Goal: Task Accomplishment & Management: Manage account settings

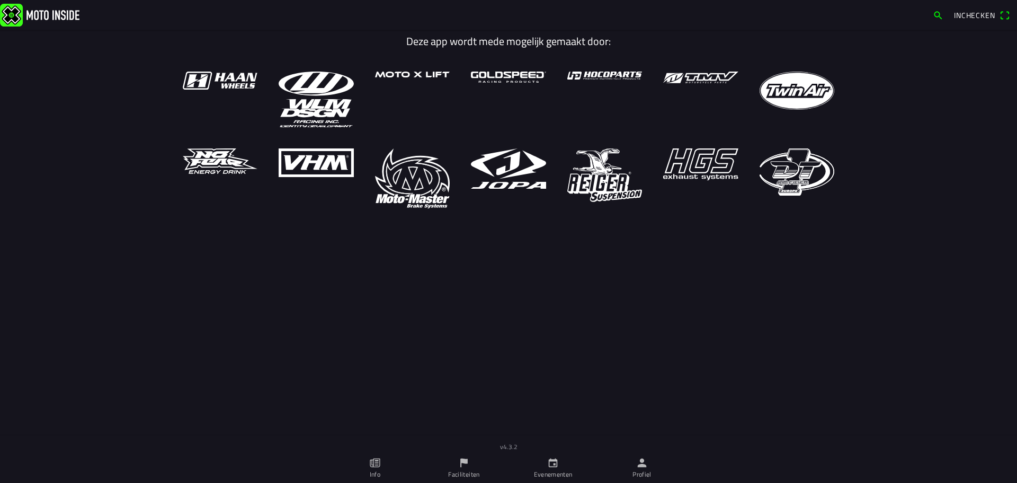
click at [652, 465] on link "Profiel" at bounding box center [642, 468] width 89 height 30
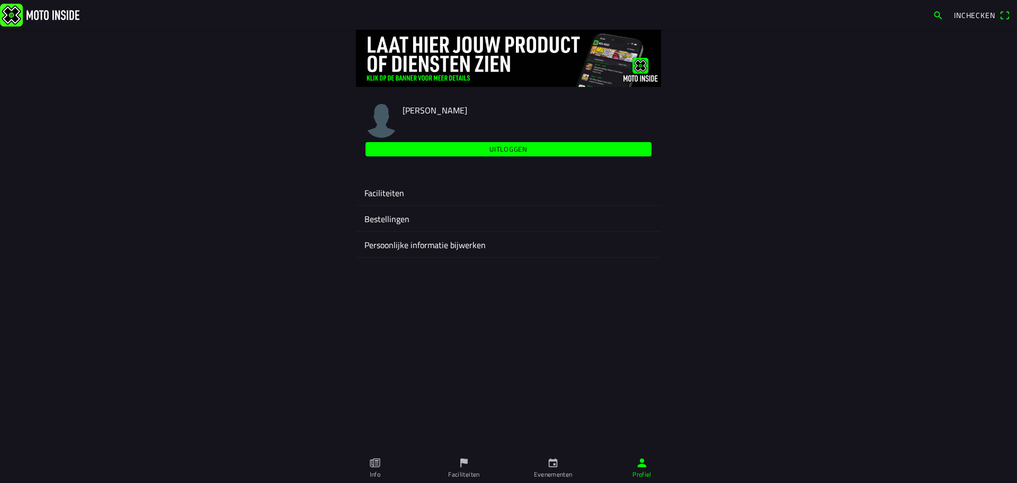
click at [398, 192] on ion-label "Faciliteiten" at bounding box center [508, 192] width 288 height 13
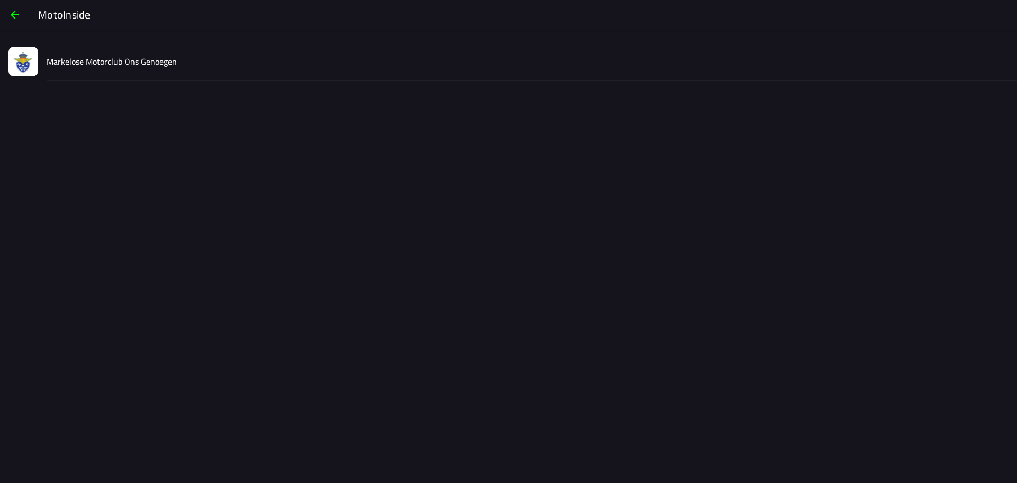
click at [271, 71] on div "Markelose Motorclub Ons Genoegen" at bounding box center [528, 61] width 962 height 38
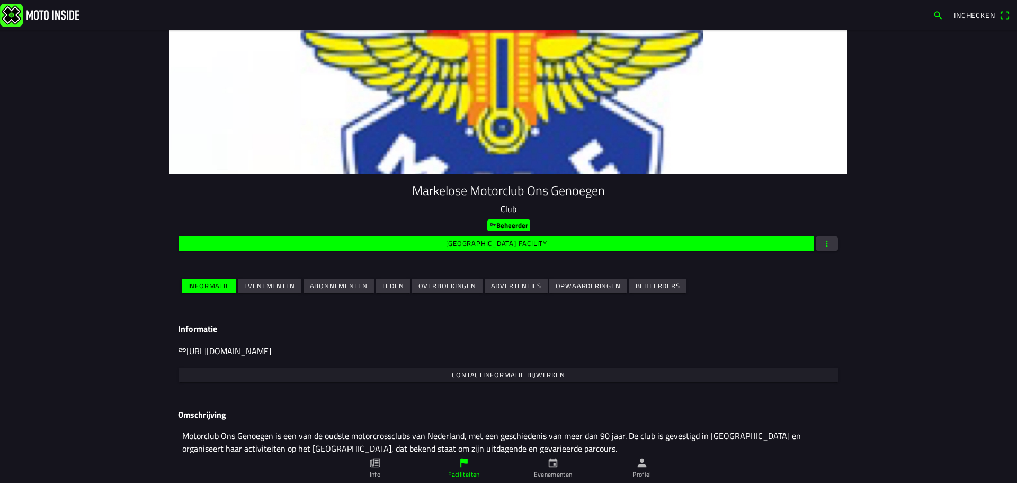
click at [0, 0] on slot "Evenementen" at bounding box center [0, 0] width 0 height 0
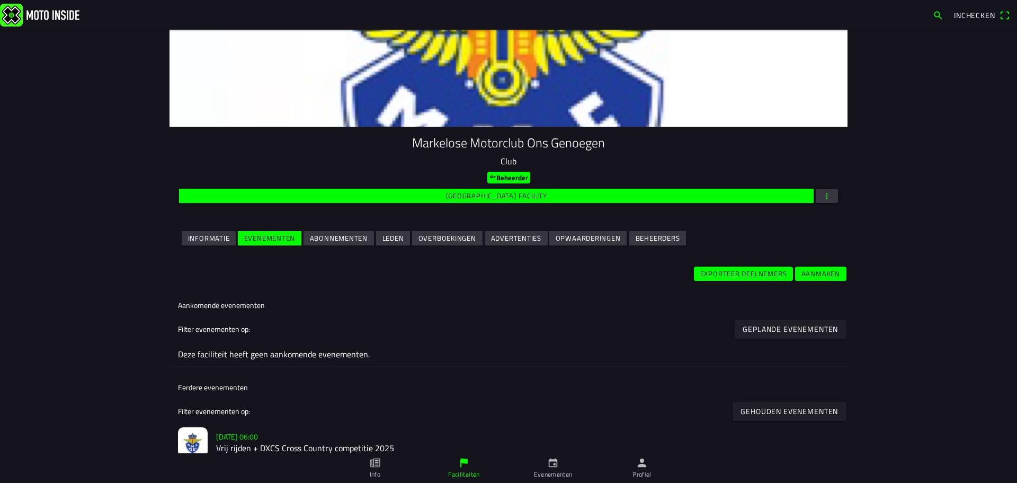
scroll to position [207, 0]
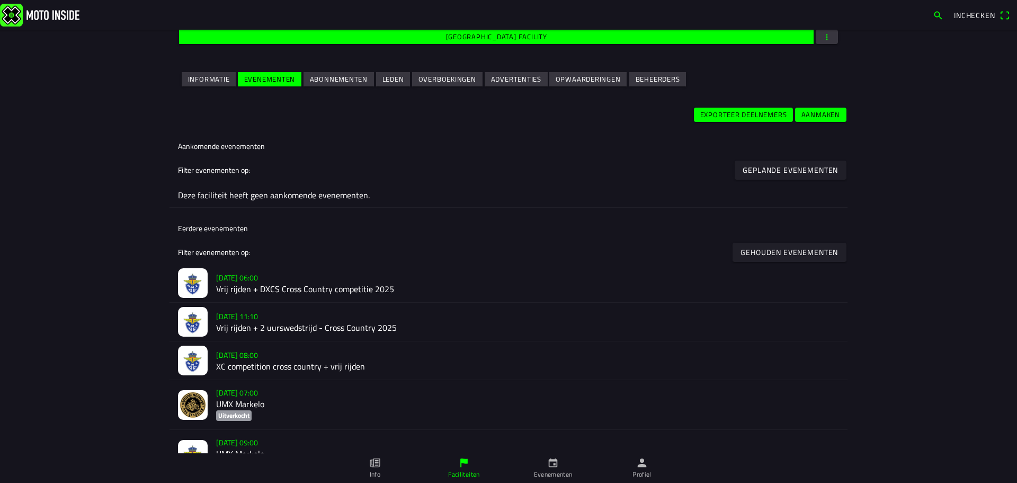
click at [253, 288] on h2 "Vrij rijden + DXCS Cross Country competitie 2025" at bounding box center [527, 289] width 623 height 10
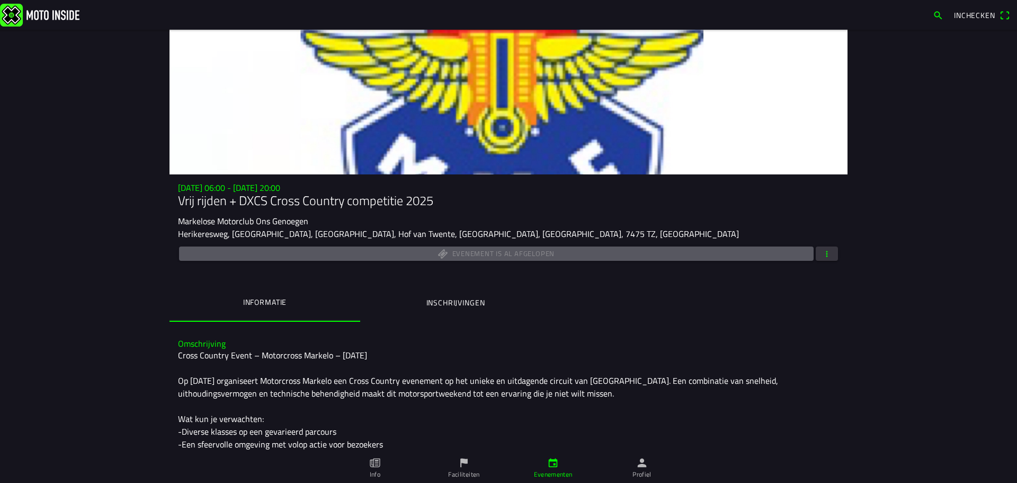
click at [827, 256] on span "button" at bounding box center [827, 253] width 10 height 14
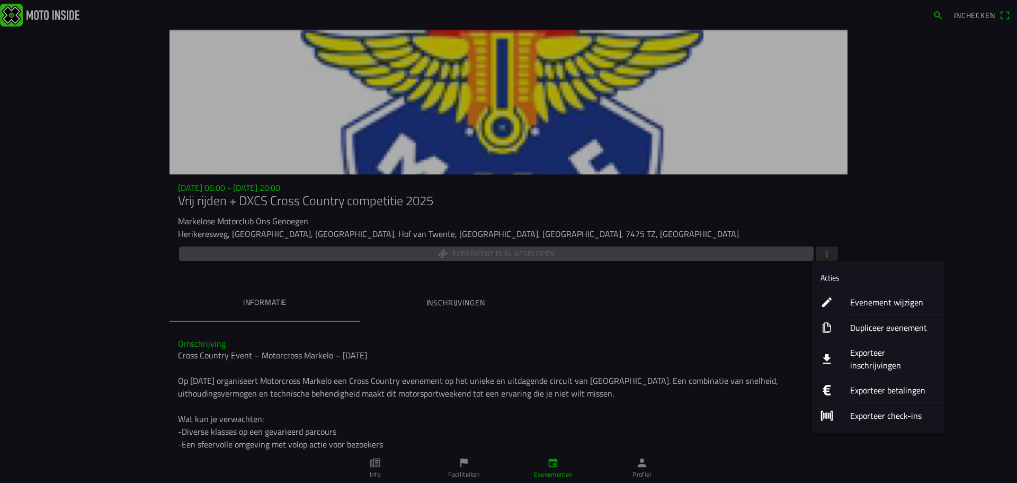
click at [835, 349] on button "Exporteer inschrijvingen" at bounding box center [878, 358] width 132 height 37
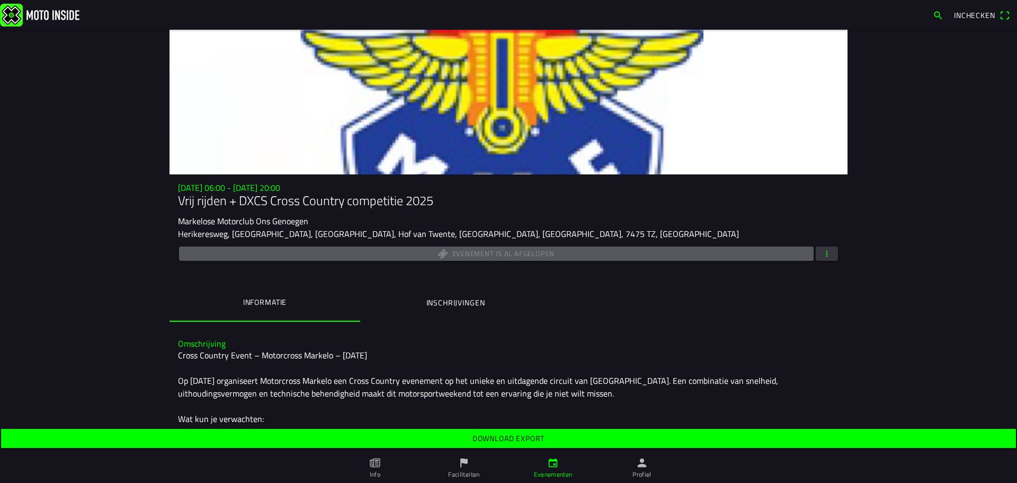
click at [562, 441] on span "Download export" at bounding box center [508, 438] width 999 height 19
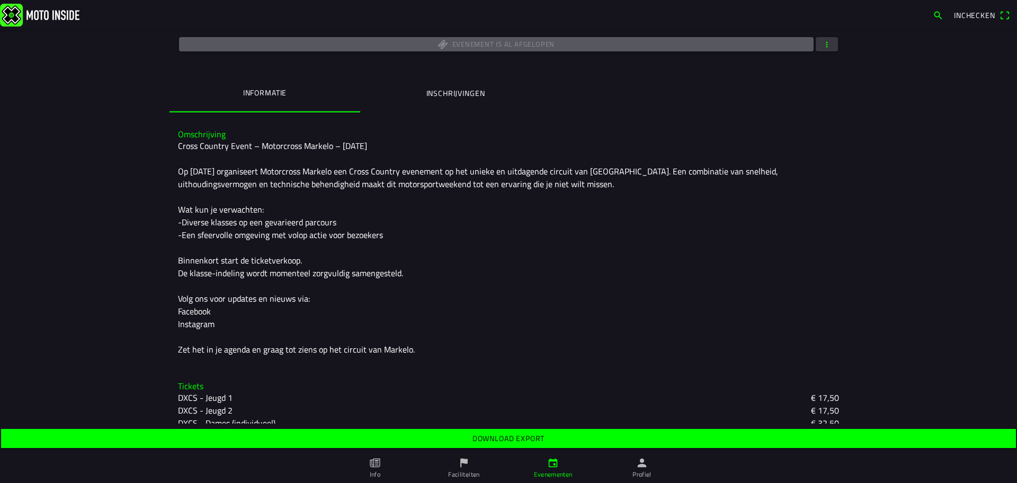
scroll to position [212, 0]
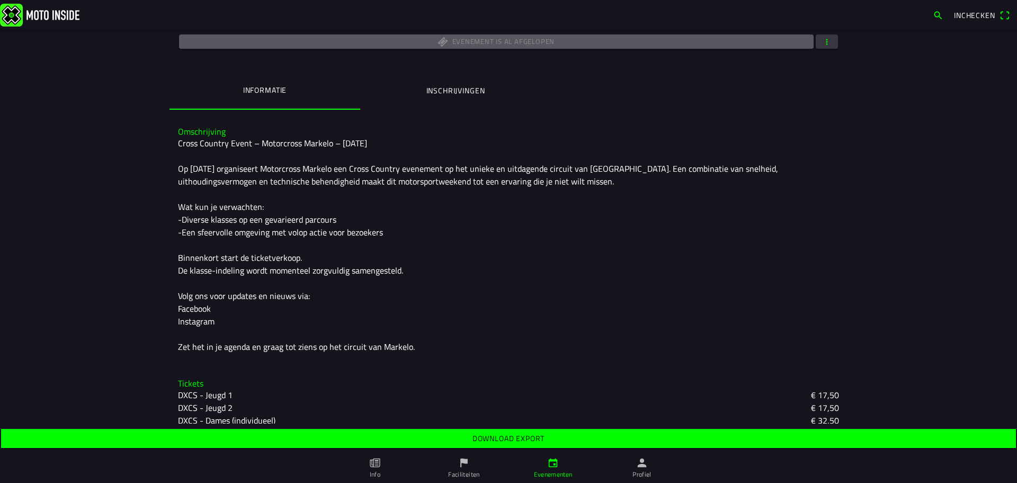
click at [310, 193] on div "Cross Country Event – Motorcross Markelo – [DATE] Op [DATE] organiseert Motorcr…" at bounding box center [508, 245] width 661 height 216
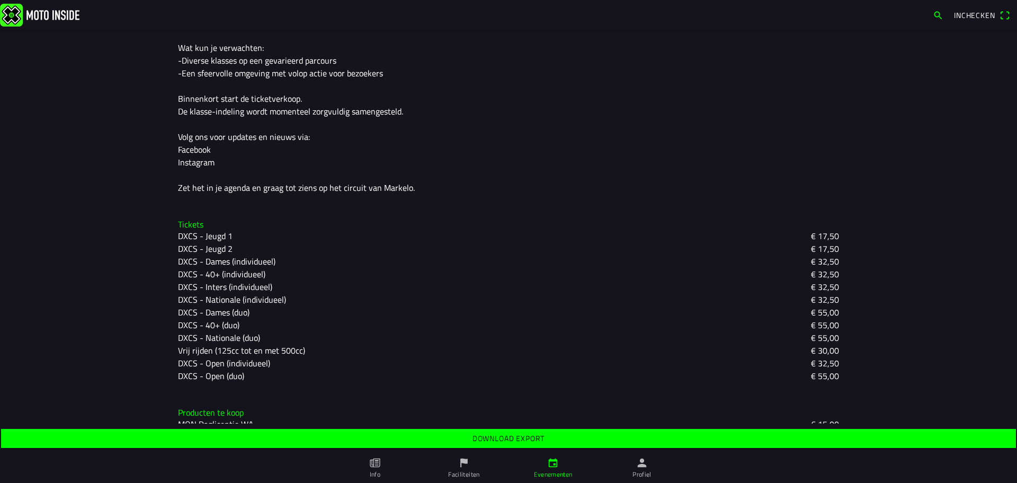
scroll to position [0, 0]
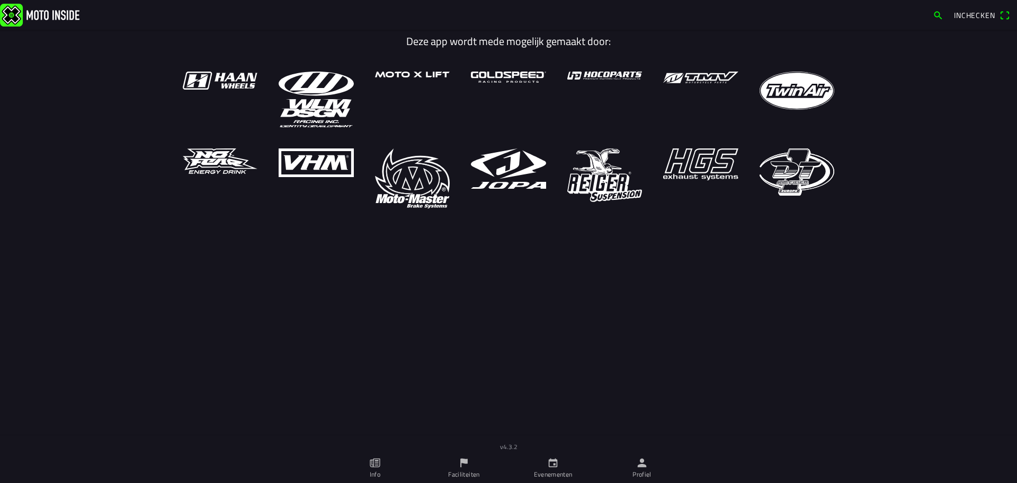
click at [639, 464] on icon "person" at bounding box center [642, 463] width 12 height 12
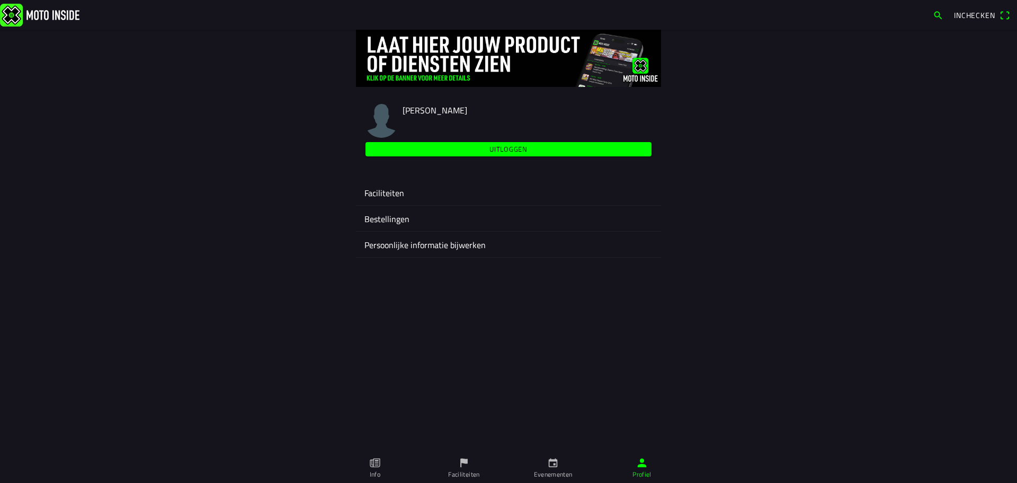
click at [426, 177] on ion-list "Faciliteiten Bestellingen Persoonlijke informatie bijwerken" at bounding box center [508, 218] width 305 height 86
click at [416, 188] on ion-label "Faciliteiten" at bounding box center [508, 192] width 288 height 13
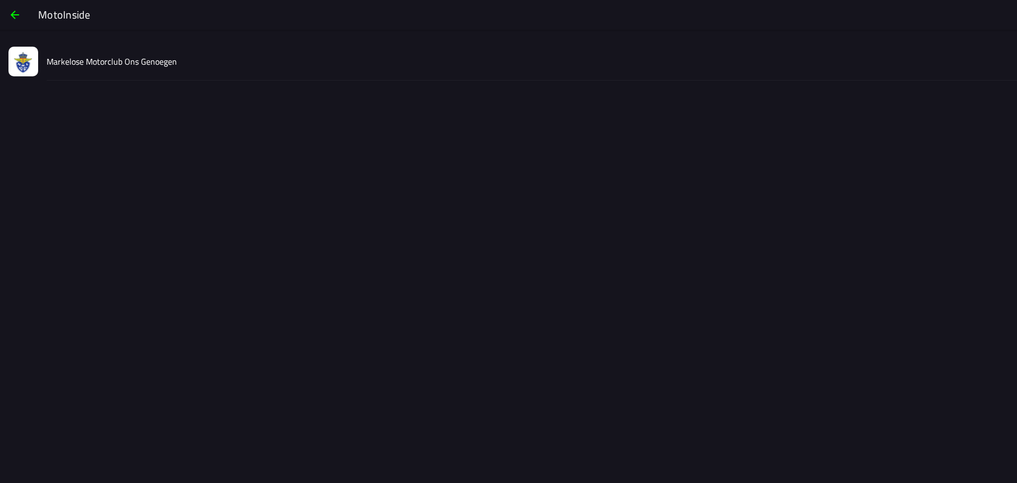
click at [179, 73] on div "Markelose Motorclub Ons Genoegen" at bounding box center [528, 61] width 962 height 38
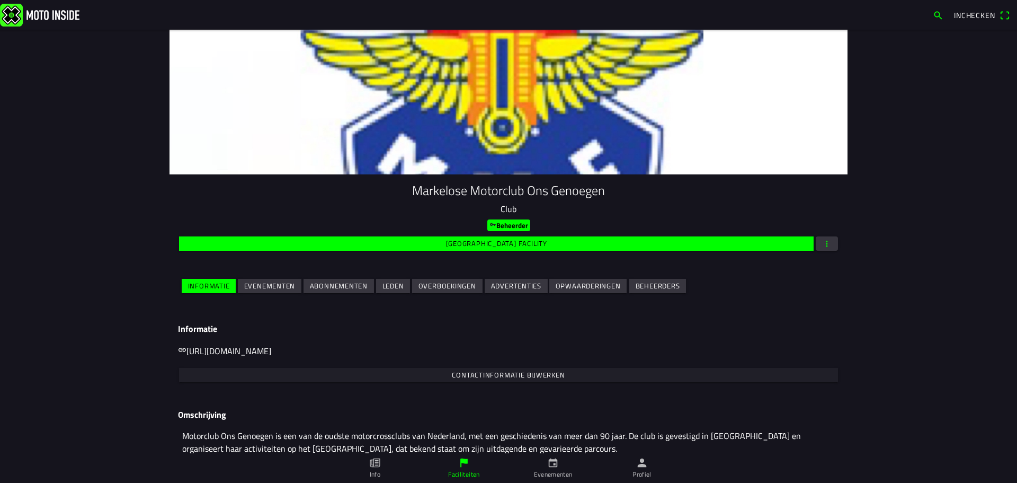
click at [0, 0] on slot "Evenementen" at bounding box center [0, 0] width 0 height 0
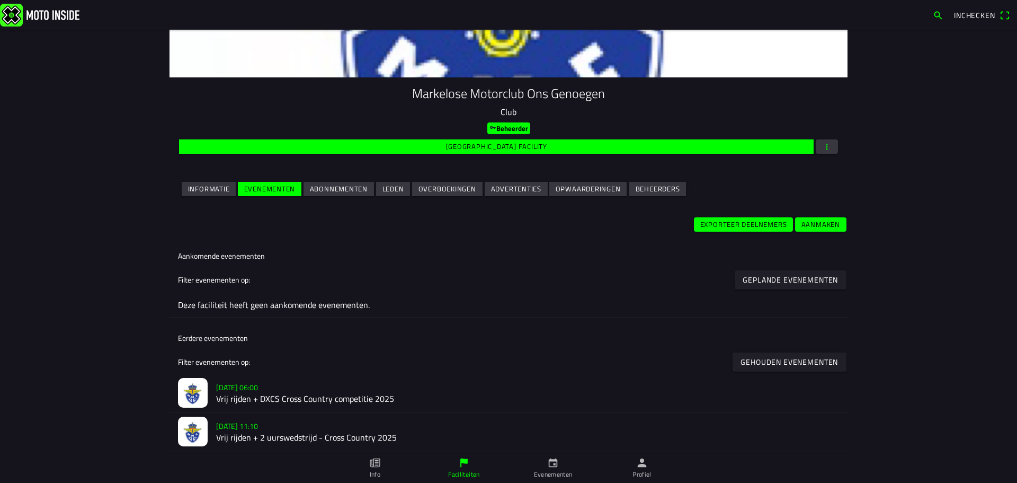
scroll to position [101, 0]
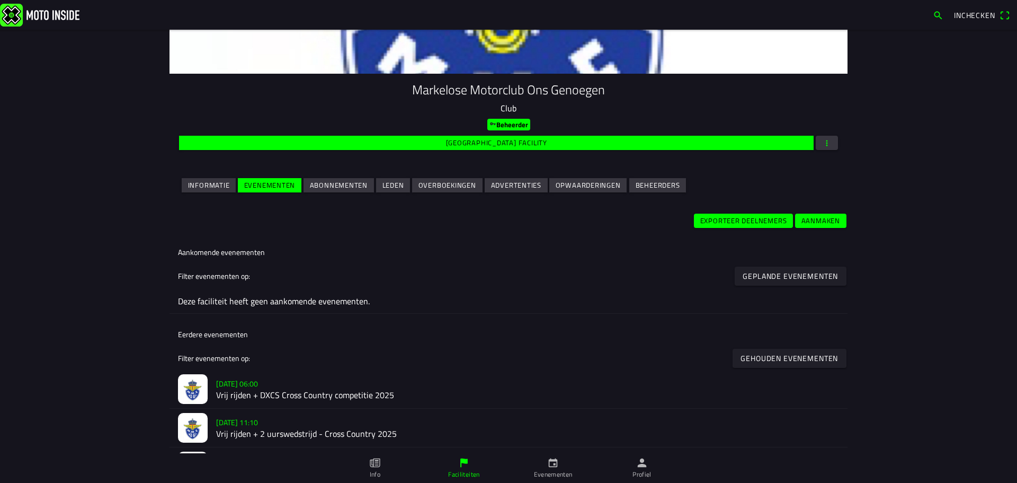
click at [246, 429] on h2 "Vrij rijden + 2 uurswedstrijd - Cross Country 2025" at bounding box center [527, 434] width 623 height 10
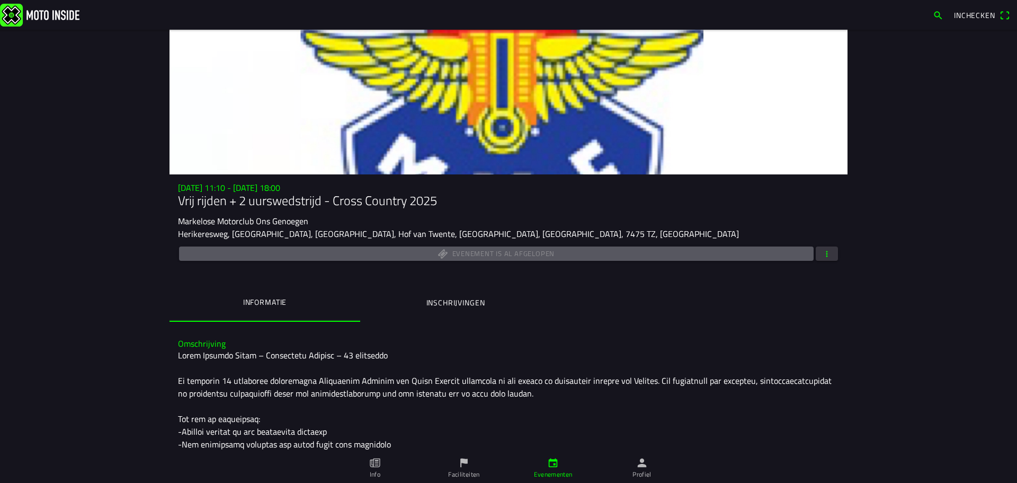
click at [822, 255] on span "button" at bounding box center [827, 253] width 10 height 14
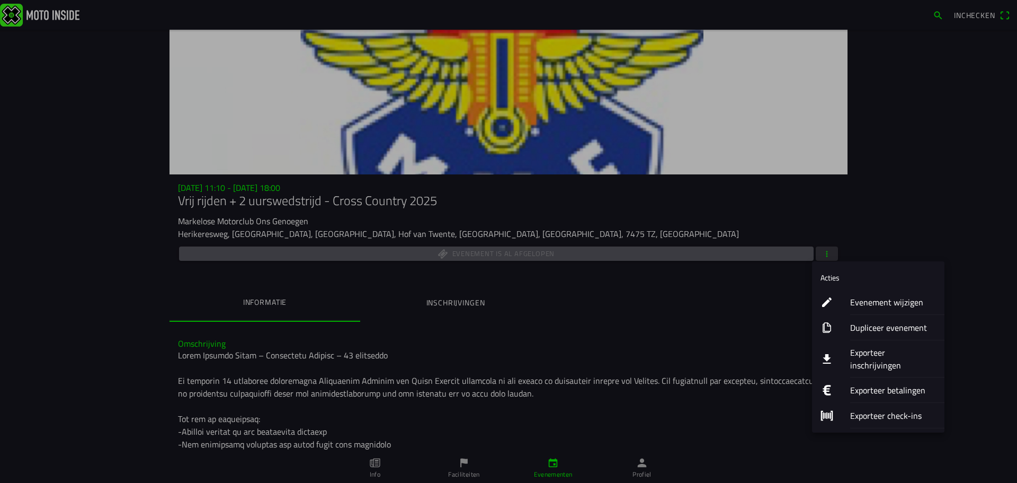
click at [869, 354] on ion-label "Exporteer inschrijvingen" at bounding box center [893, 358] width 86 height 25
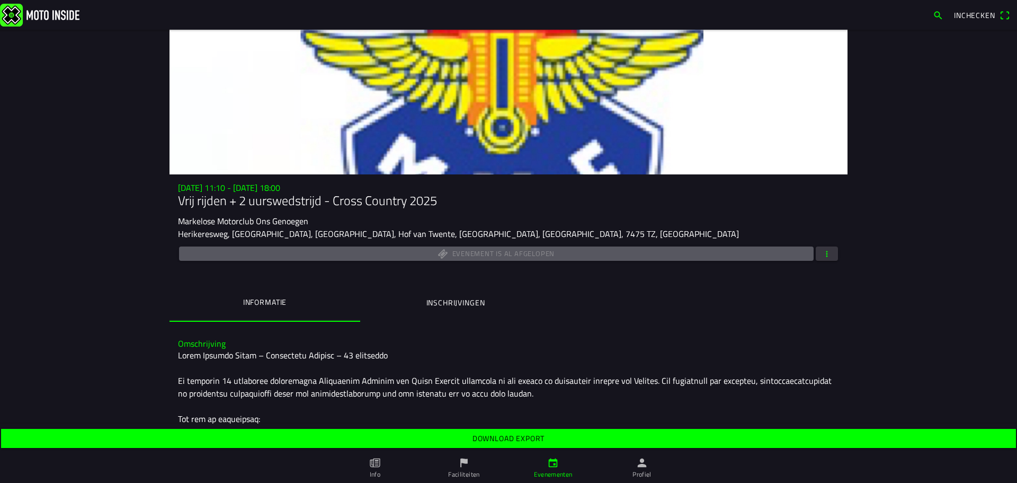
click at [0, 0] on slot "Download export" at bounding box center [0, 0] width 0 height 0
